Goal: Task Accomplishment & Management: Use online tool/utility

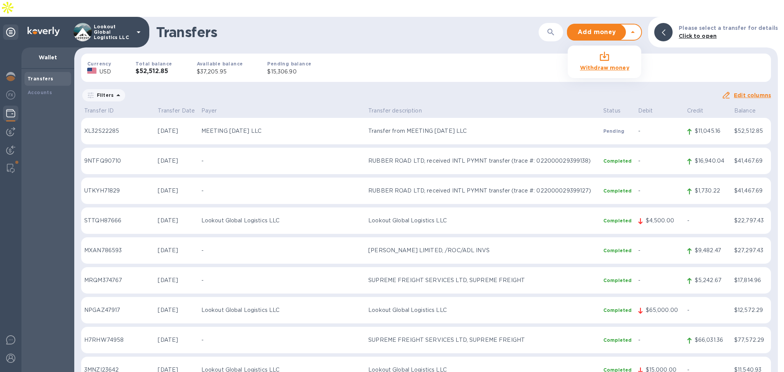
click at [106, 127] on p "XL32S22285" at bounding box center [117, 131] width 67 height 8
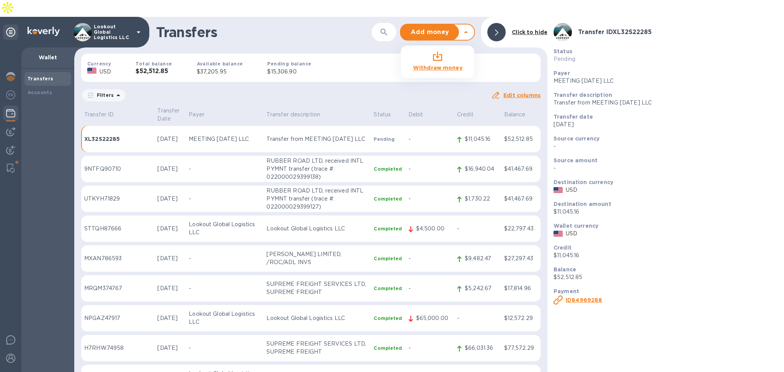
click at [578, 297] on b "ID 84969288" at bounding box center [584, 300] width 36 height 6
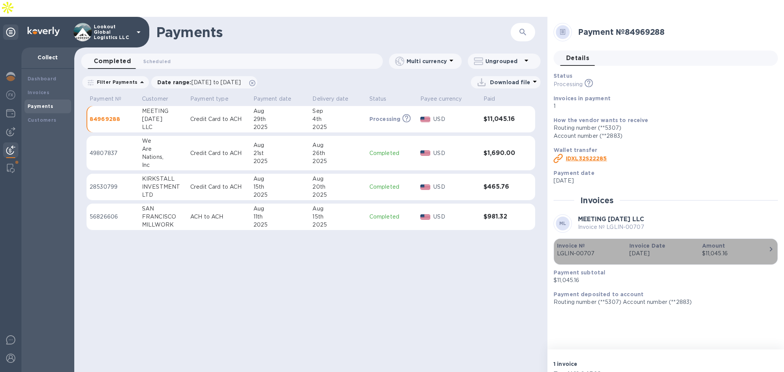
click at [764, 250] on div "$11,045.16" at bounding box center [735, 254] width 66 height 8
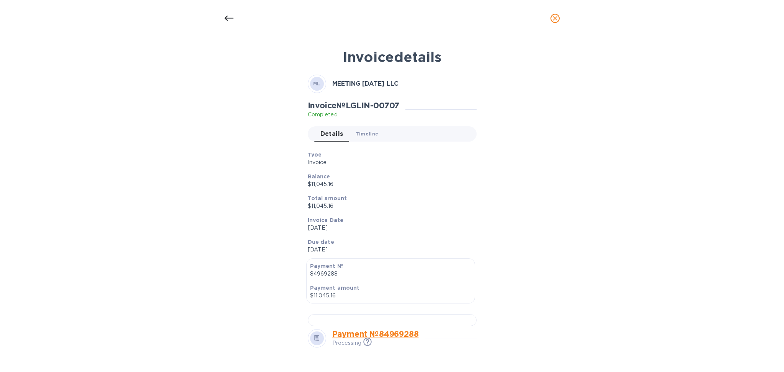
click at [363, 129] on button "Timeline 0" at bounding box center [367, 133] width 35 height 15
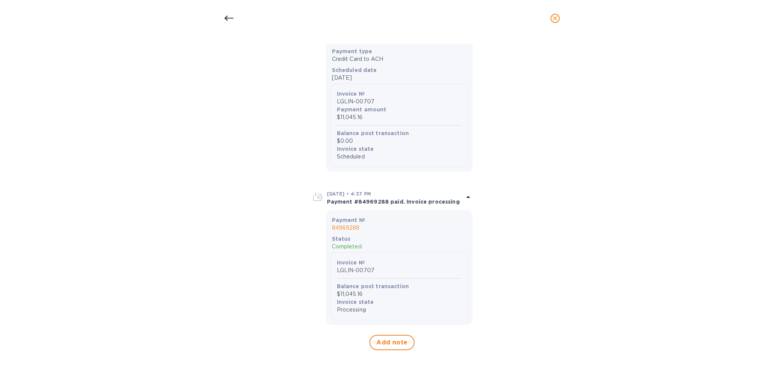
scroll to position [319, 0]
click at [416, 205] on div "[DATE] • 4:37 PM Payment #84969288 paid. Invoice processing" at bounding box center [392, 195] width 161 height 25
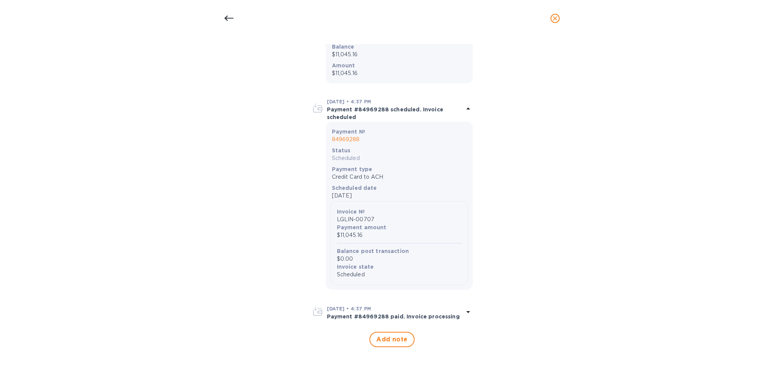
scroll to position [198, 0]
click at [439, 303] on div "[DATE] • 4:37 PM Payment #84969288 paid. Invoice processing Payment № 84969288 …" at bounding box center [392, 314] width 169 height 26
click at [426, 321] on div "[DATE] • 4:37 PM Payment #84969288 paid. Invoice processing" at bounding box center [392, 314] width 161 height 18
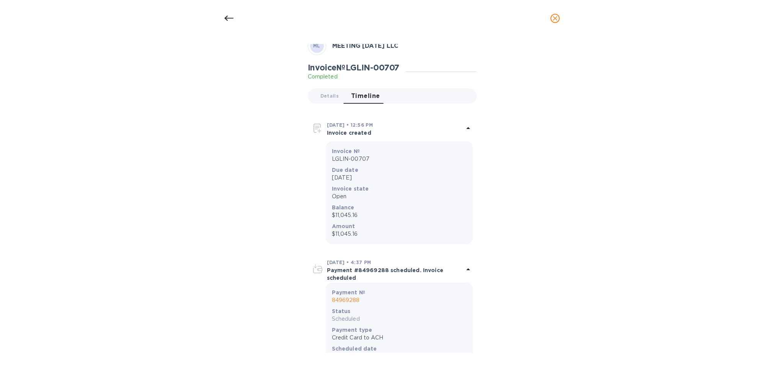
scroll to position [0, 0]
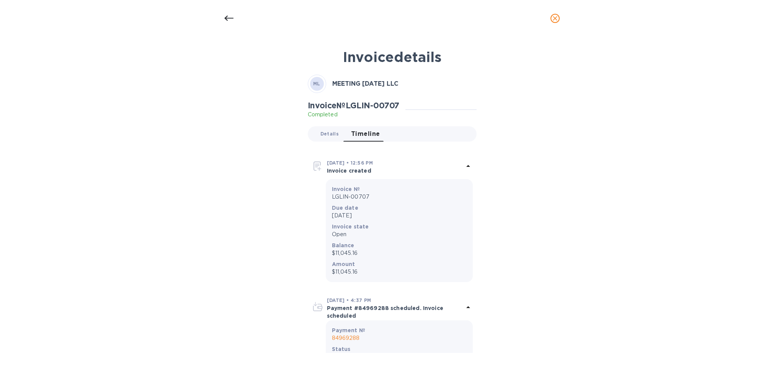
click at [325, 130] on span "Details 0" at bounding box center [330, 134] width 18 height 8
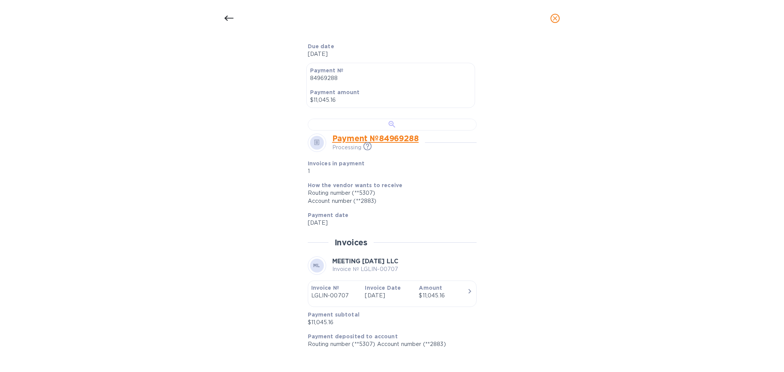
scroll to position [400, 0]
click at [392, 136] on link "Payment № 84969288" at bounding box center [375, 139] width 87 height 10
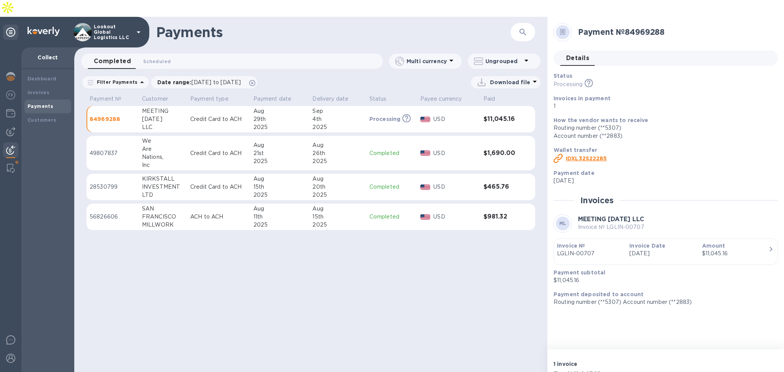
scroll to position [164, 0]
click at [580, 156] on b "ID XL32S22285" at bounding box center [586, 159] width 41 height 6
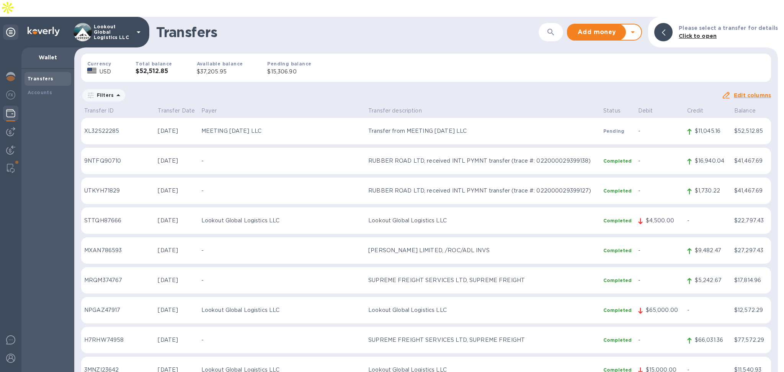
click at [638, 28] on icon at bounding box center [633, 32] width 9 height 9
click at [606, 65] on b "Withdraw money" at bounding box center [604, 68] width 49 height 6
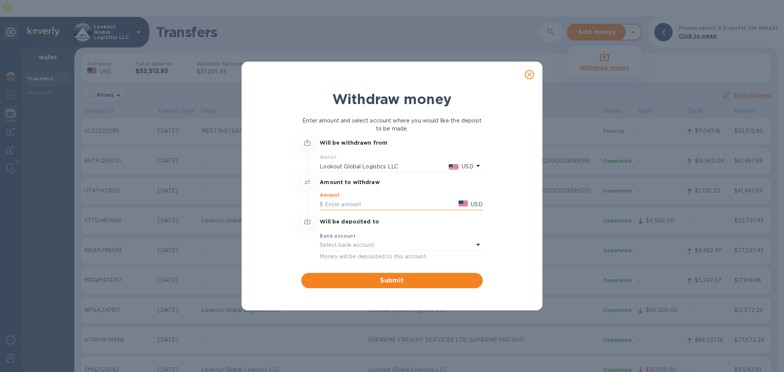
click at [354, 202] on input "text" at bounding box center [388, 204] width 136 height 11
type input "18,000"
click at [371, 246] on p "Select bank account" at bounding box center [347, 245] width 55 height 8
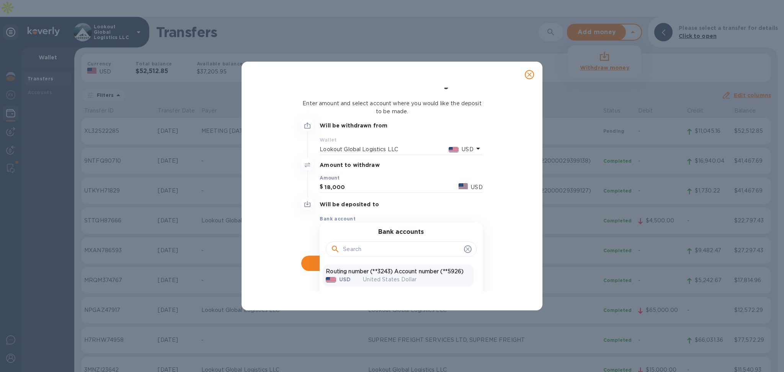
scroll to position [33, 0]
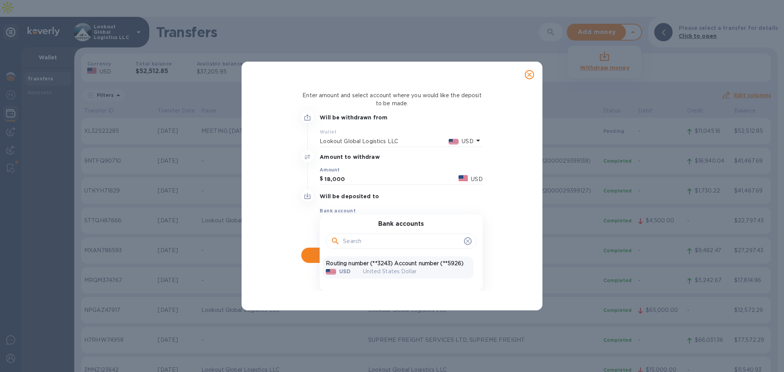
click at [389, 267] on div "United States Dollar" at bounding box center [417, 272] width 120 height 20
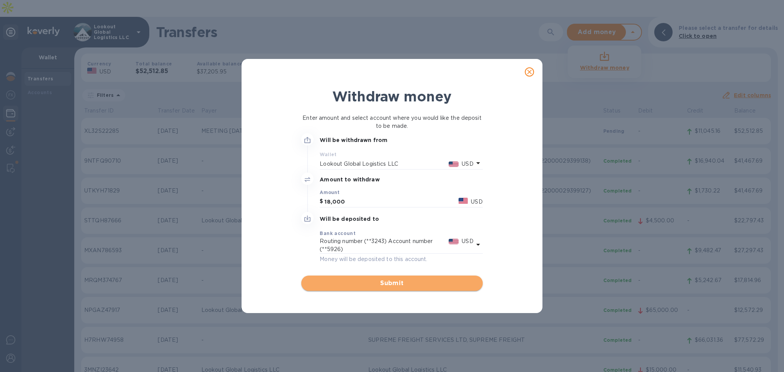
click at [371, 283] on span "Submit" at bounding box center [392, 283] width 169 height 9
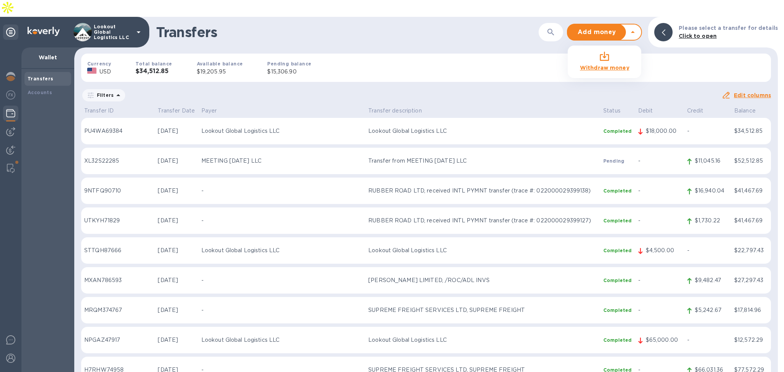
click at [481, 148] on td "Transfer from MEETING [DATE] LLC" at bounding box center [482, 161] width 235 height 27
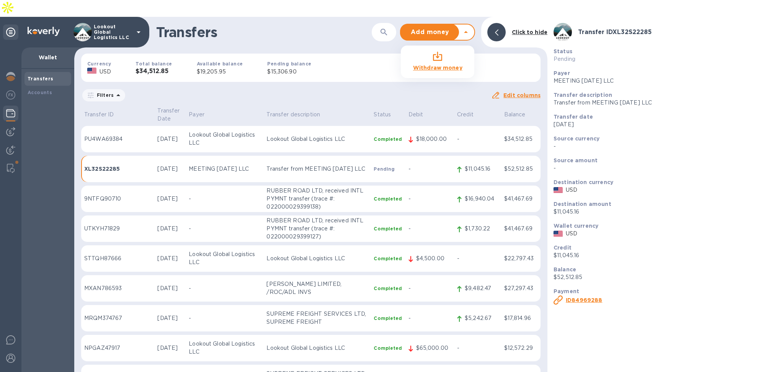
click at [565, 295] on div "ID 84969288" at bounding box center [584, 300] width 39 height 11
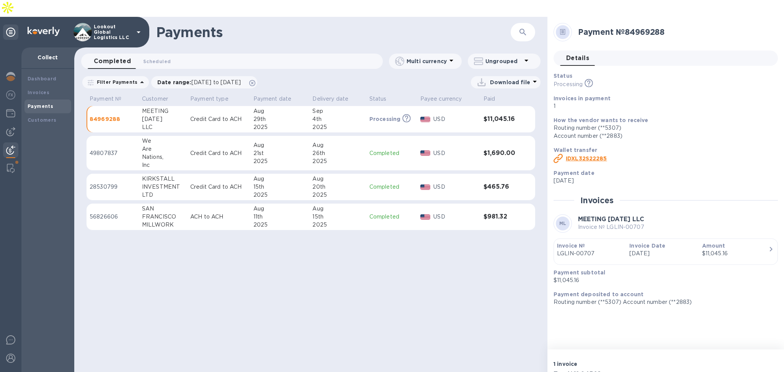
click at [606, 250] on p "LGLIN-00707" at bounding box center [590, 254] width 66 height 8
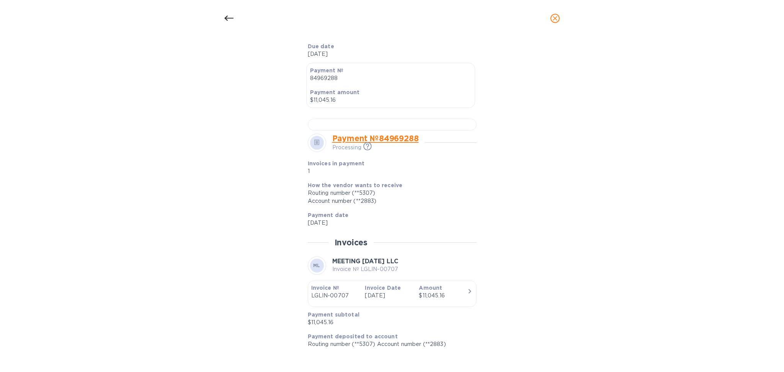
scroll to position [400, 0]
